Goal: Transaction & Acquisition: Purchase product/service

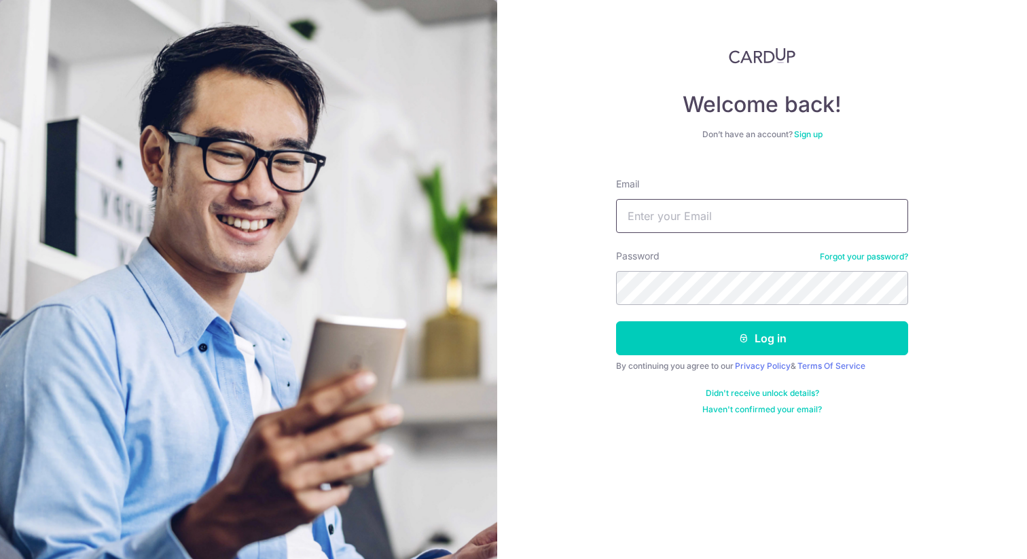
click at [660, 225] on input "Email" at bounding box center [762, 216] width 292 height 34
type input "[EMAIL_ADDRESS][DOMAIN_NAME]"
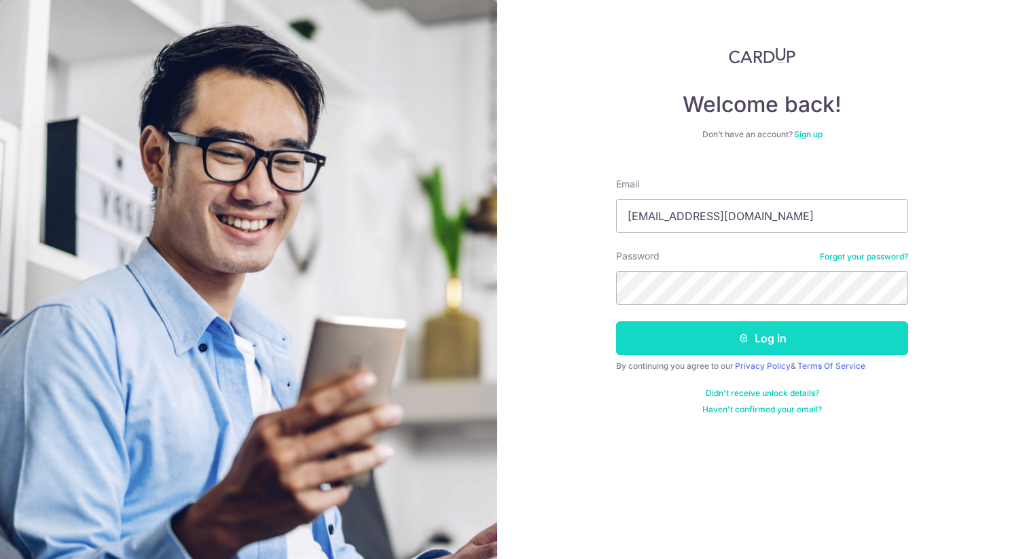
click at [699, 325] on button "Log in" at bounding box center [762, 338] width 292 height 34
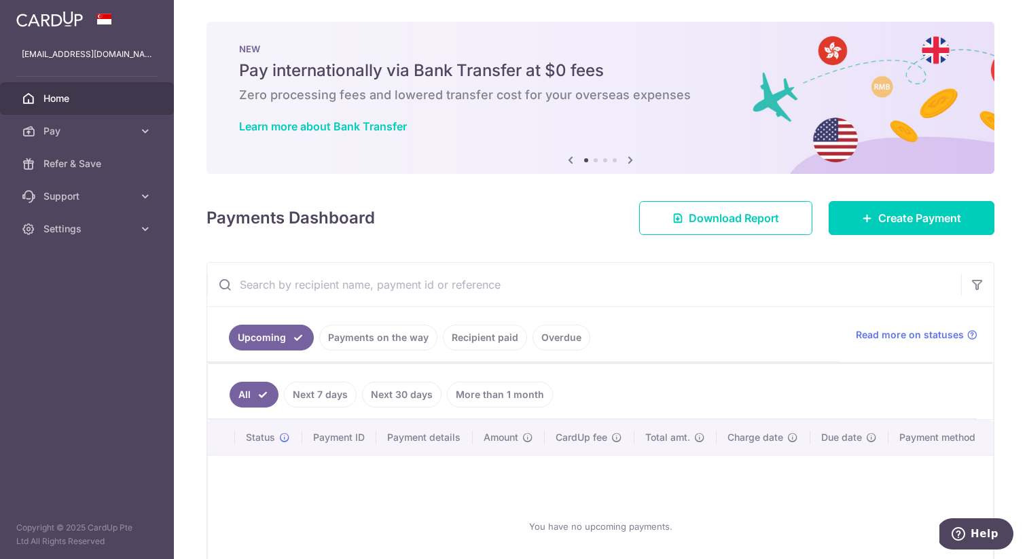
click at [498, 340] on link "Recipient paid" at bounding box center [485, 338] width 84 height 26
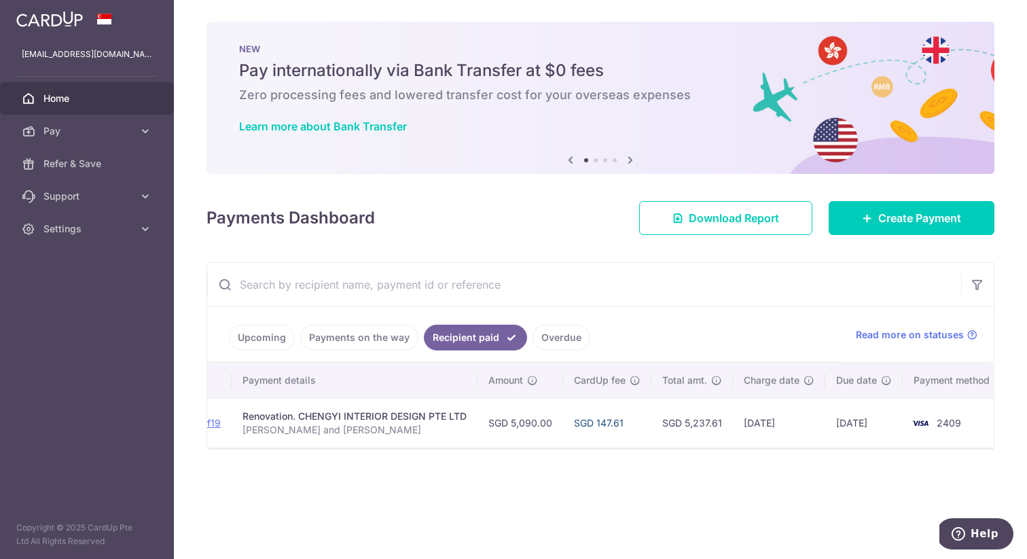
scroll to position [0, 219]
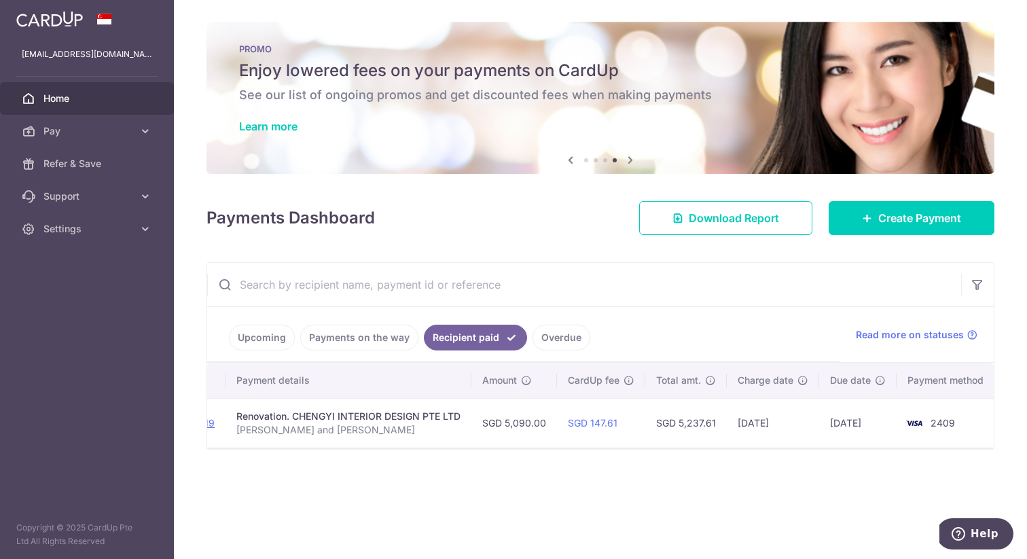
click at [277, 341] on link "Upcoming" at bounding box center [262, 338] width 66 height 26
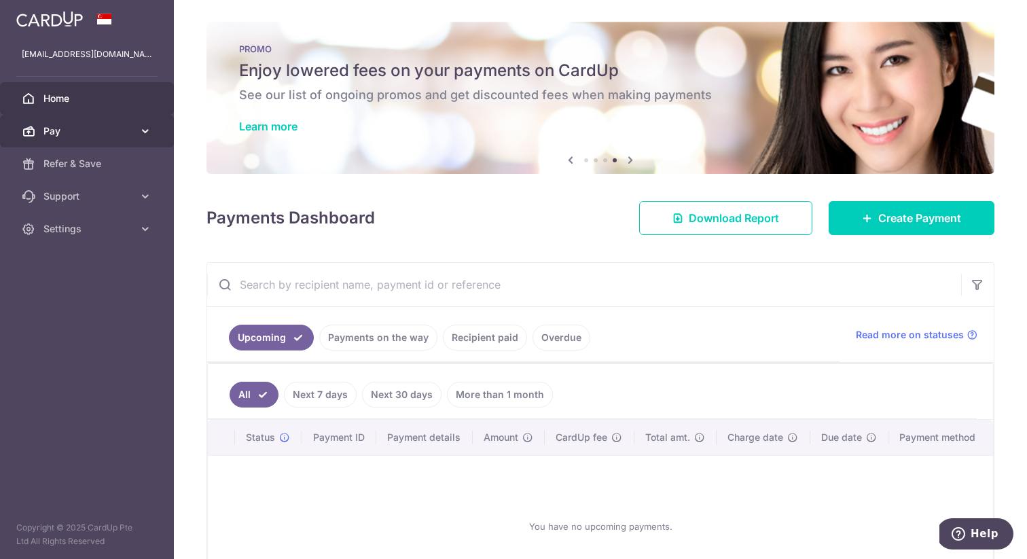
click at [82, 128] on span "Pay" at bounding box center [88, 131] width 90 height 14
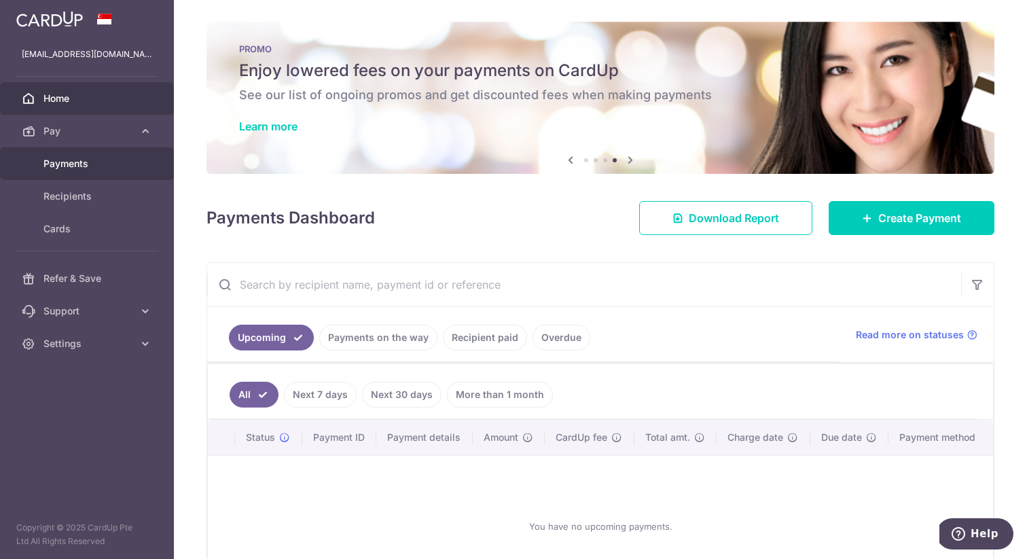
click at [76, 157] on span "Payments" at bounding box center [88, 164] width 90 height 14
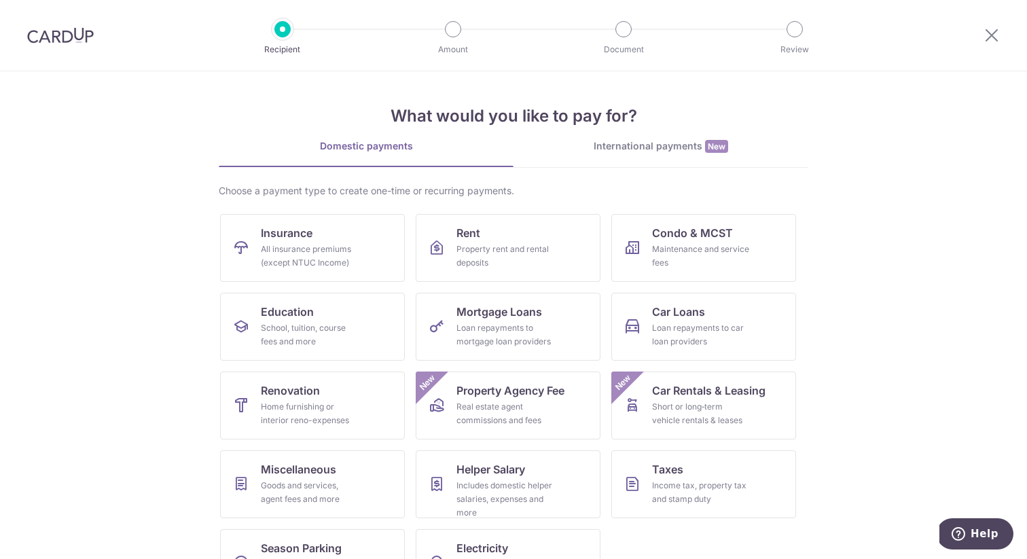
scroll to position [49, 0]
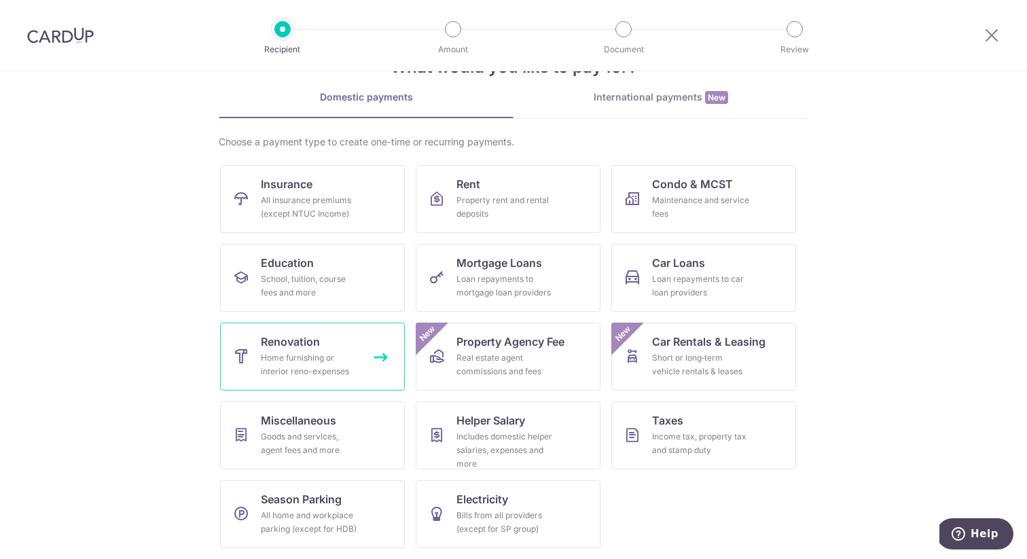
click at [340, 374] on div "Home furnishing or interior reno-expenses" at bounding box center [310, 364] width 98 height 27
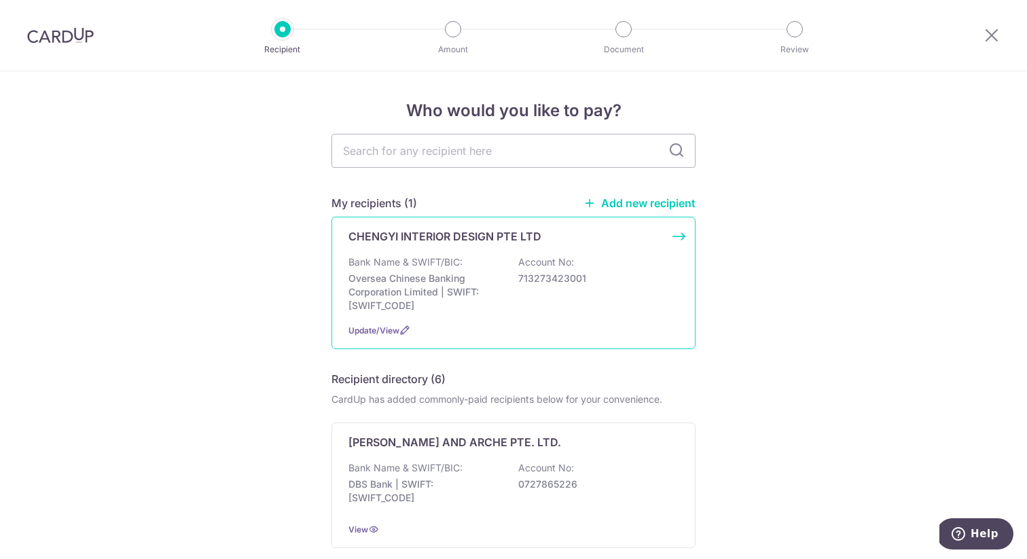
click at [683, 242] on div "CHENGYI INTERIOR DESIGN PTE LTD Bank Name & SWIFT/BIC: Oversea Chinese Banking …" at bounding box center [513, 283] width 364 height 132
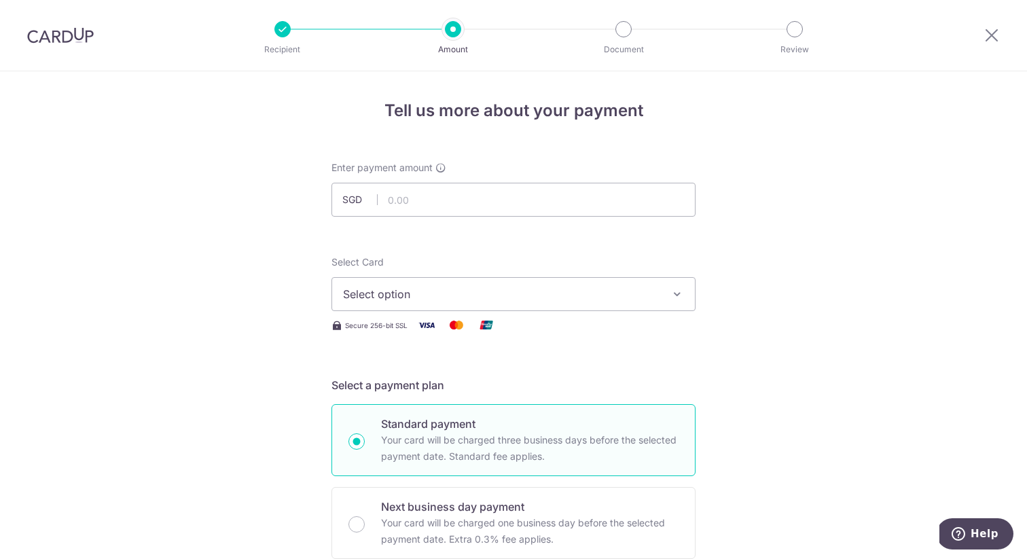
click at [440, 298] on span "Select option" at bounding box center [501, 294] width 316 height 16
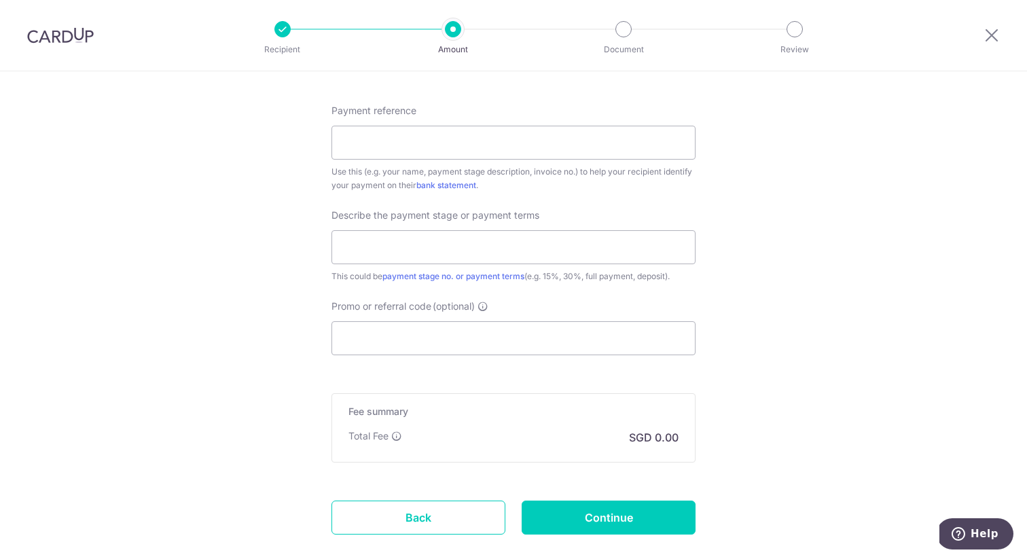
scroll to position [757, 0]
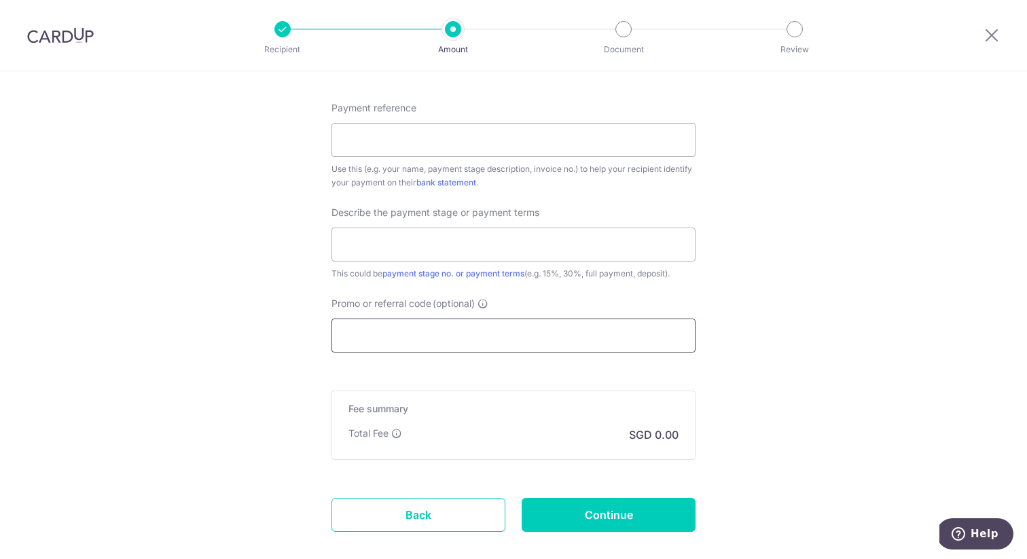
click at [598, 338] on input "Promo or referral code (optional)" at bounding box center [513, 336] width 364 height 34
paste input "RENO25ONE"
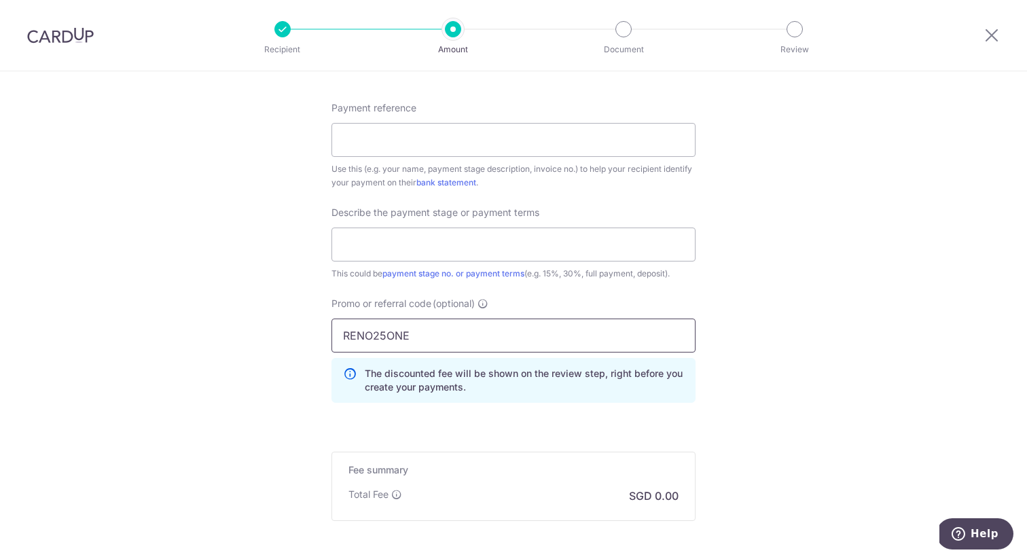
type input "RENO25ONE"
click at [808, 418] on div "Tell us more about your payment Enter payment amount SGD Select Card Select opt…" at bounding box center [513, 4] width 1027 height 1381
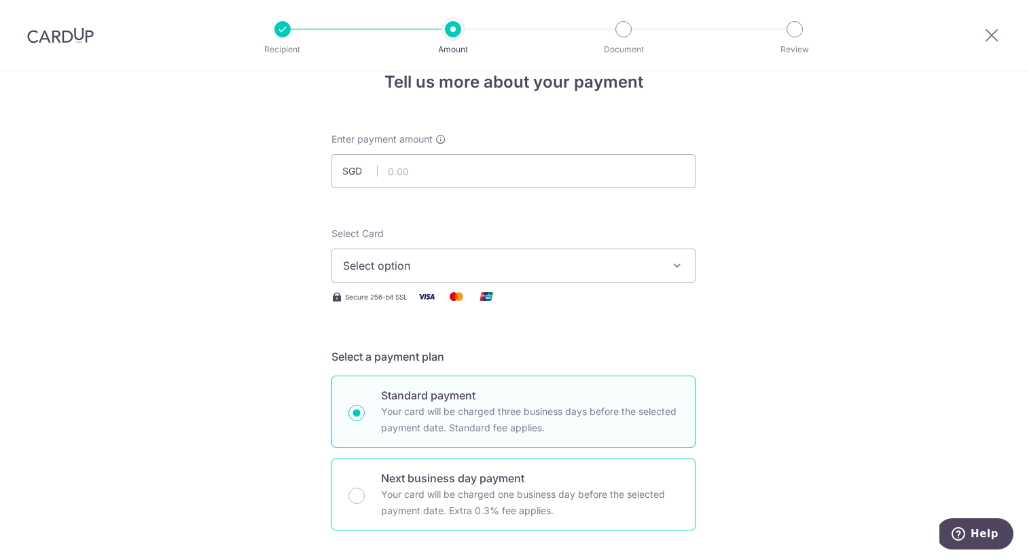
scroll to position [0, 0]
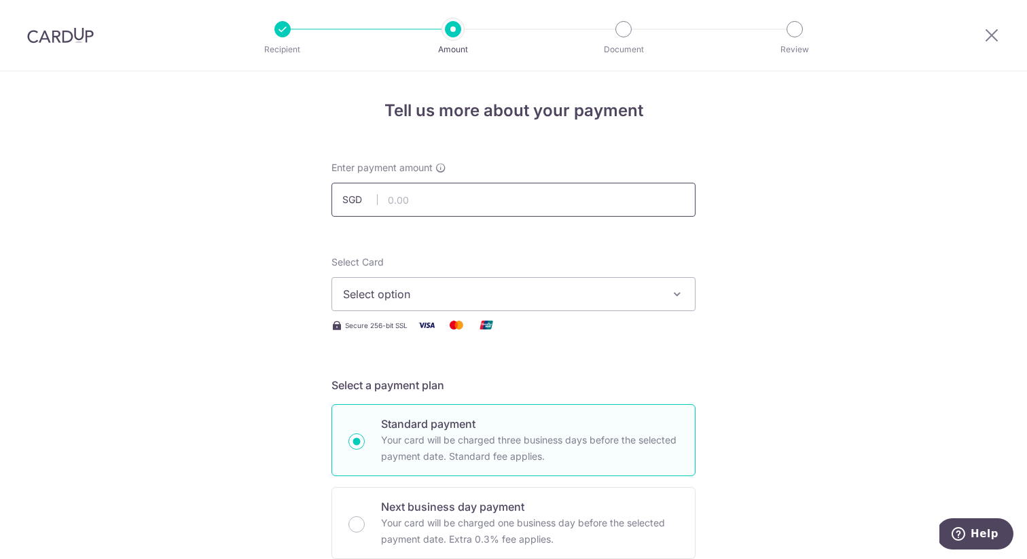
click at [478, 202] on input "text" at bounding box center [513, 200] width 364 height 34
type input "25,000.00"
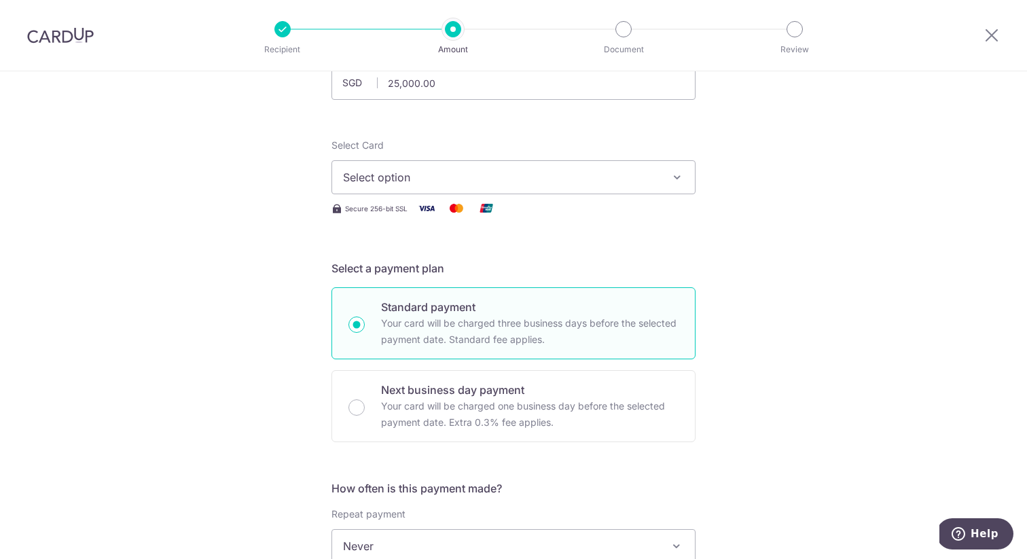
scroll to position [19, 0]
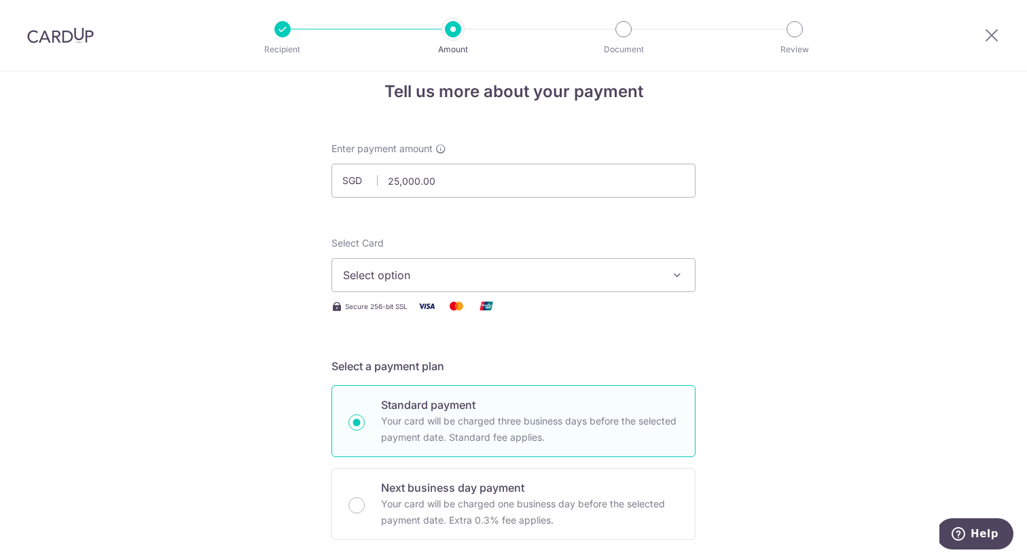
click at [611, 275] on span "Select option" at bounding box center [501, 275] width 316 height 16
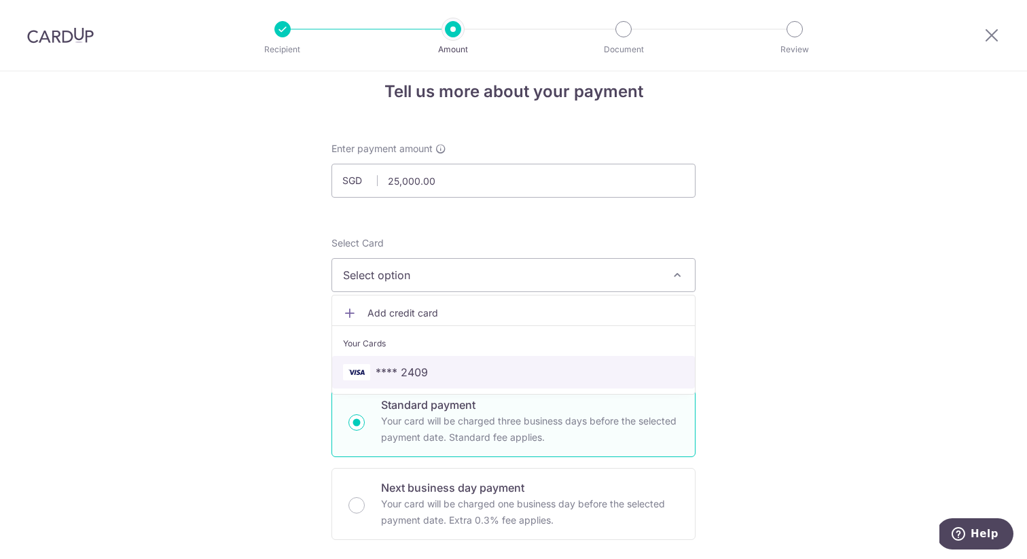
click at [588, 378] on span "**** 2409" at bounding box center [513, 372] width 341 height 16
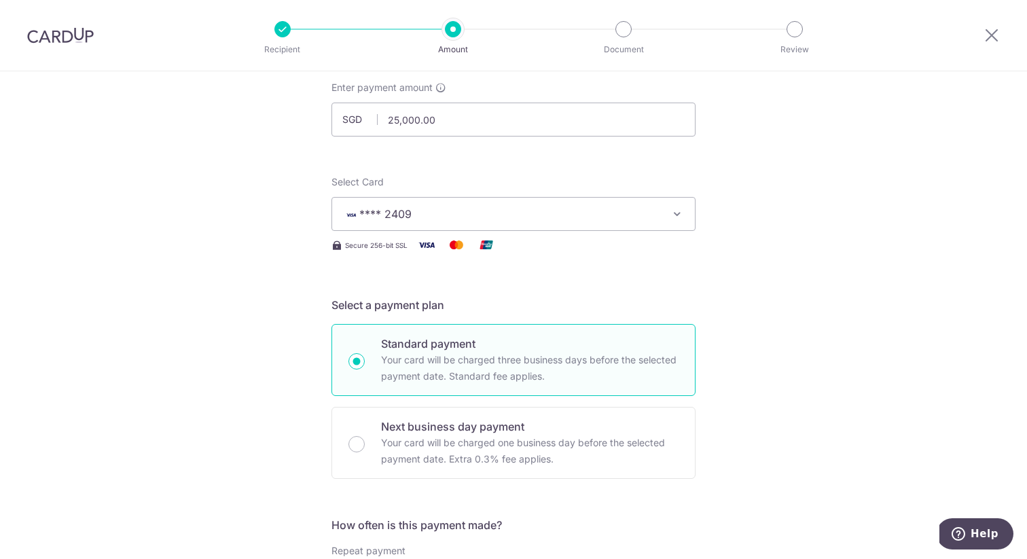
scroll to position [0, 0]
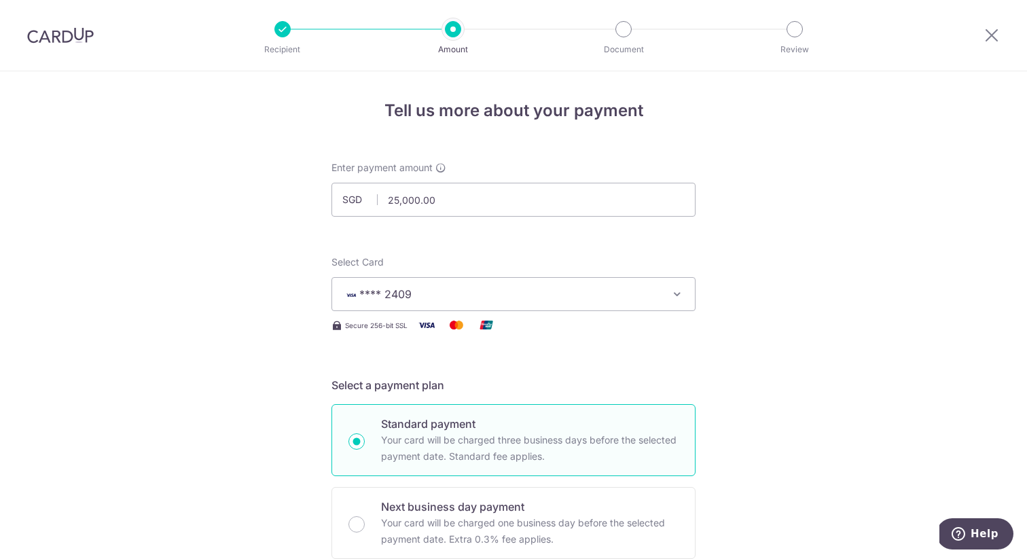
click at [682, 289] on icon "button" at bounding box center [677, 294] width 14 height 14
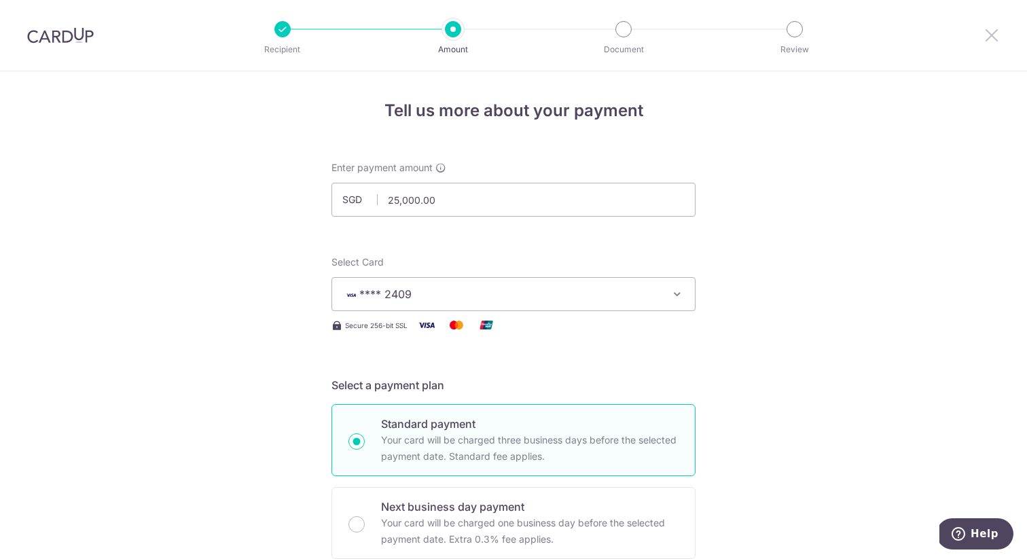
click at [996, 41] on icon at bounding box center [991, 34] width 16 height 17
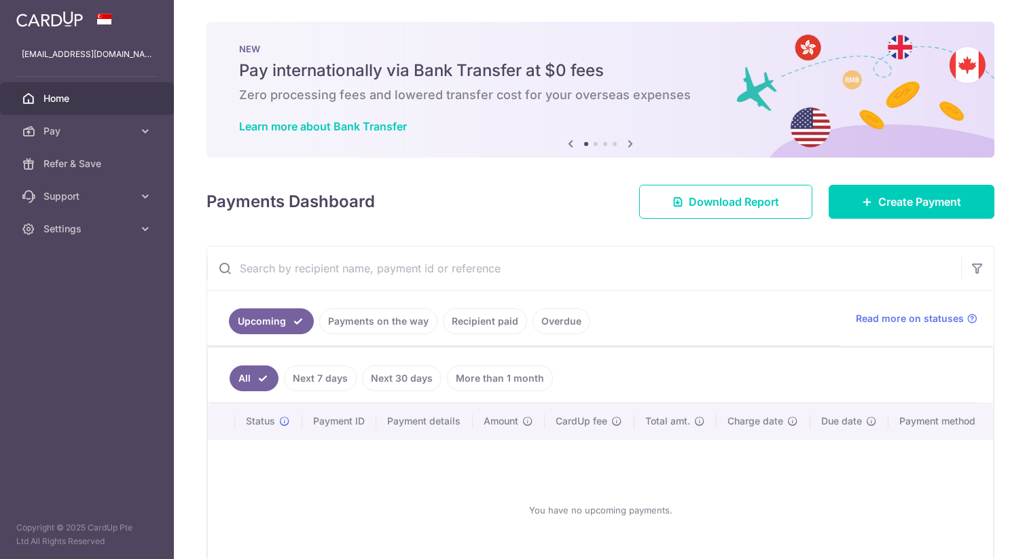
click at [72, 99] on span "Home" at bounding box center [88, 99] width 90 height 14
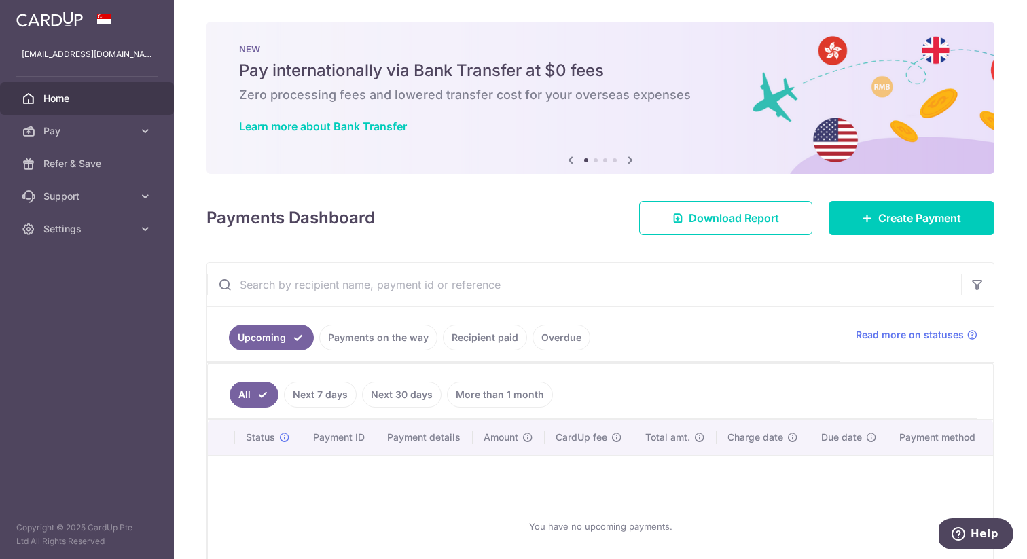
click at [66, 26] on img at bounding box center [49, 19] width 67 height 16
